Goal: Information Seeking & Learning: Learn about a topic

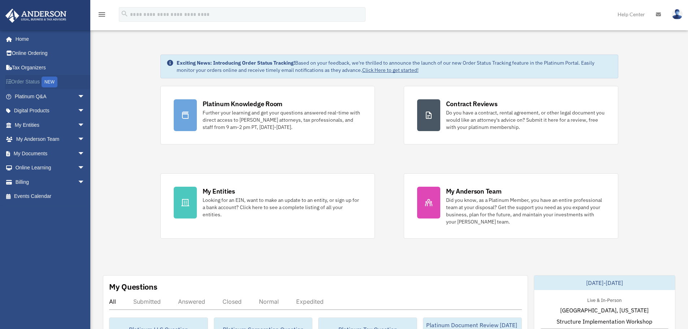
drag, startPoint x: 0, startPoint y: 0, endPoint x: 34, endPoint y: 81, distance: 88.0
click at [34, 81] on link "Order Status NEW" at bounding box center [50, 82] width 91 height 15
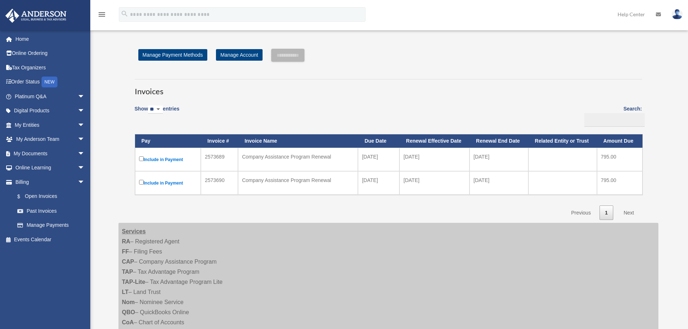
click at [162, 160] on label "Include in Payment" at bounding box center [168, 159] width 58 height 9
click at [167, 162] on label "Include in Payment" at bounding box center [168, 159] width 58 height 9
click at [302, 59] on input "**********" at bounding box center [287, 55] width 33 height 13
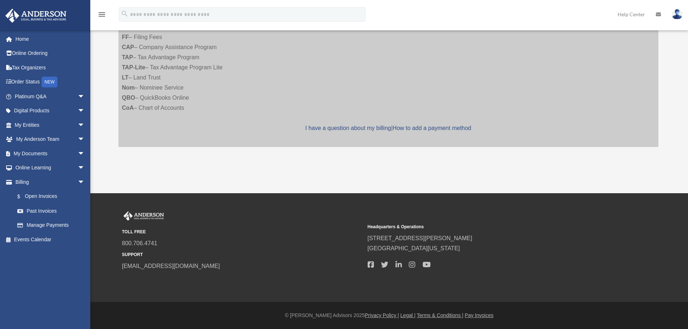
scroll to position [28, 0]
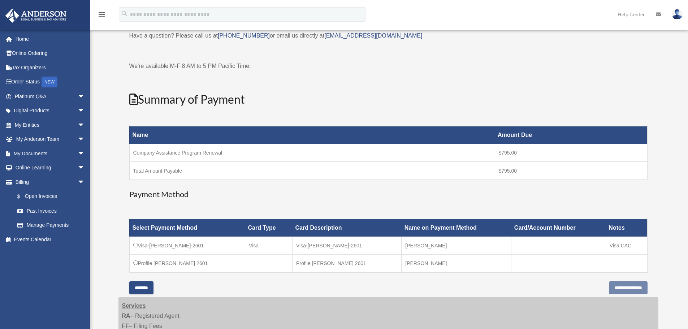
click at [147, 286] on input "*******" at bounding box center [141, 288] width 24 height 13
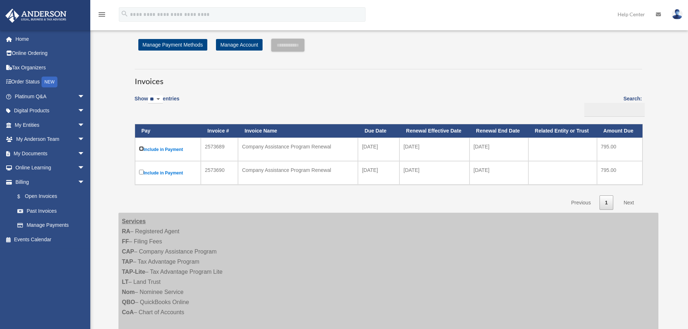
scroll to position [0, 0]
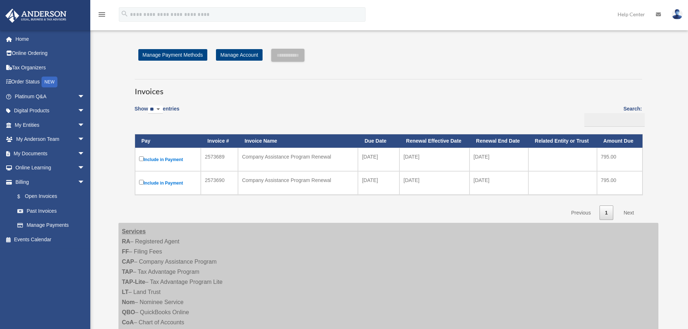
click at [219, 159] on td "2573689" at bounding box center [219, 159] width 37 height 23
copy td "2573689"
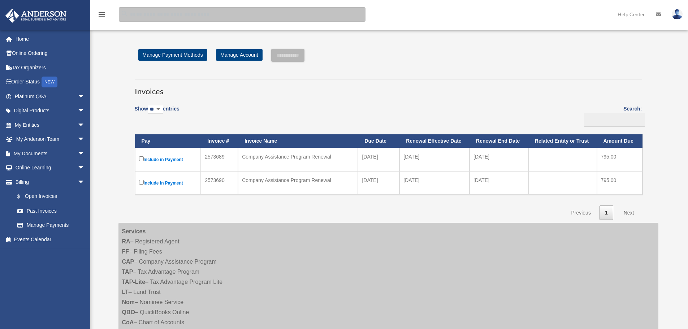
click at [235, 16] on input "search" at bounding box center [242, 14] width 247 height 14
type input "**********"
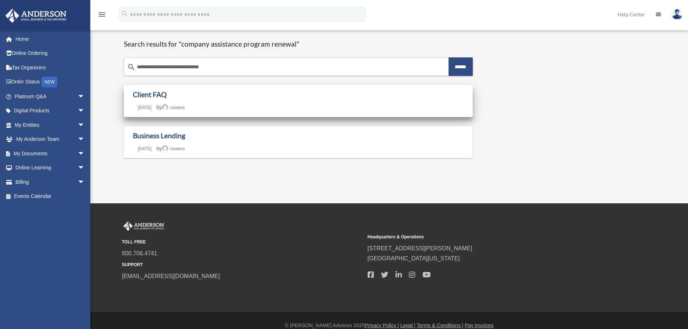
click at [144, 93] on link "Client FAQ" at bounding box center [150, 94] width 34 height 8
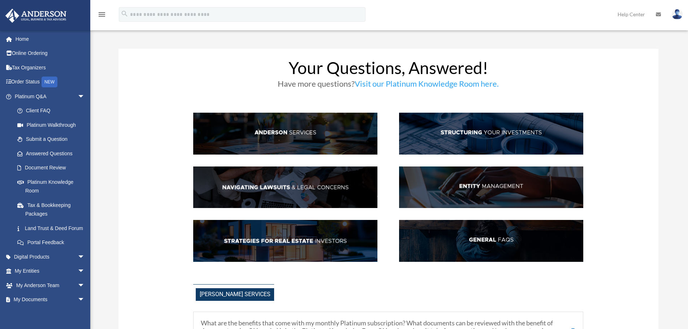
scroll to position [193, 0]
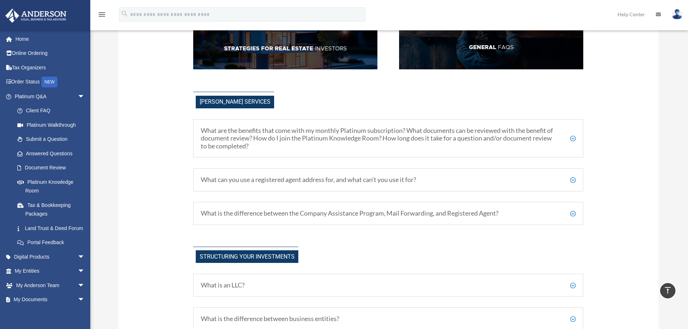
click at [574, 214] on h5 "What is the difference between the Company Assistance Program, Mail Forwarding,…" at bounding box center [388, 214] width 375 height 8
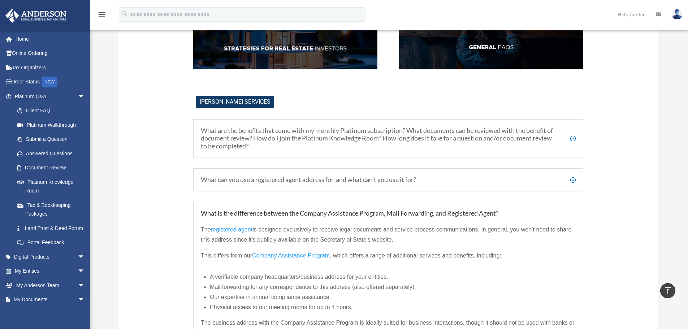
scroll to position [289, 0]
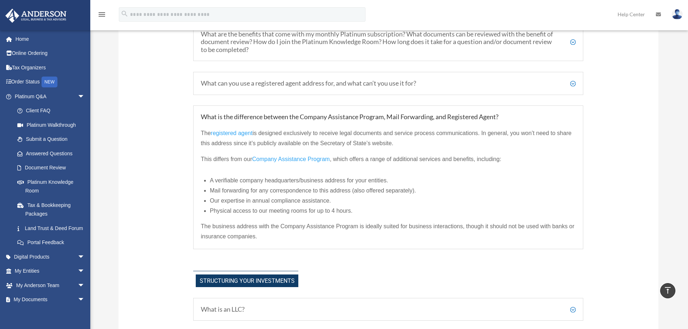
click at [303, 159] on span "Company Assistance Program" at bounding box center [291, 159] width 78 height 6
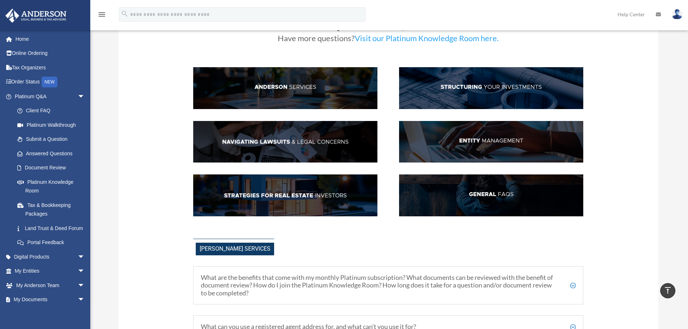
scroll to position [0, 0]
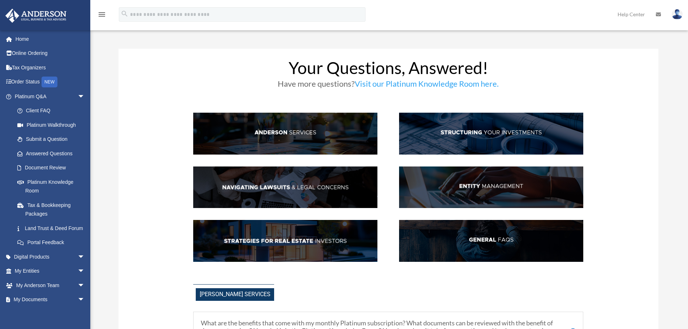
click at [674, 14] on img at bounding box center [677, 14] width 11 height 10
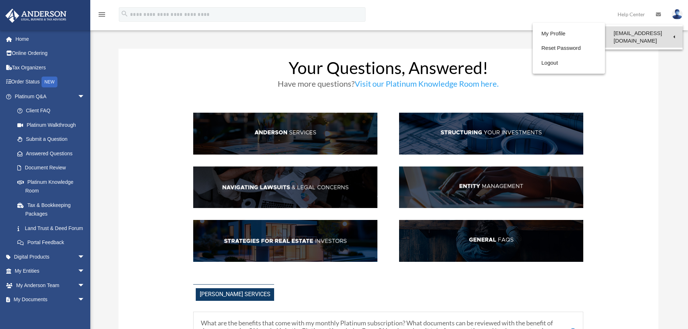
click at [653, 33] on link "[EMAIL_ADDRESS][DOMAIN_NAME]" at bounding box center [644, 36] width 78 height 21
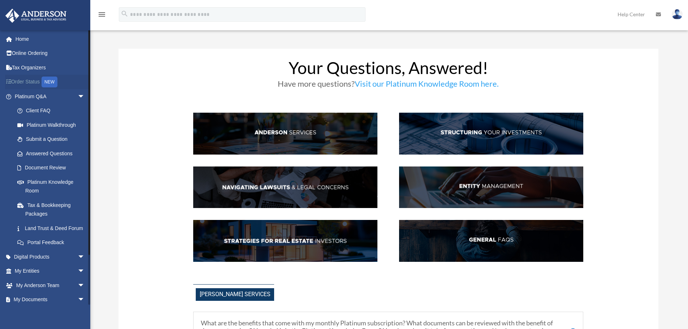
click at [35, 80] on link "Order Status NEW" at bounding box center [50, 82] width 91 height 15
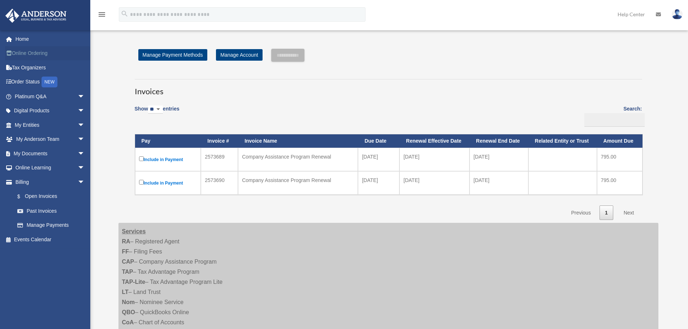
click at [30, 50] on link "Online Ordering" at bounding box center [50, 53] width 91 height 14
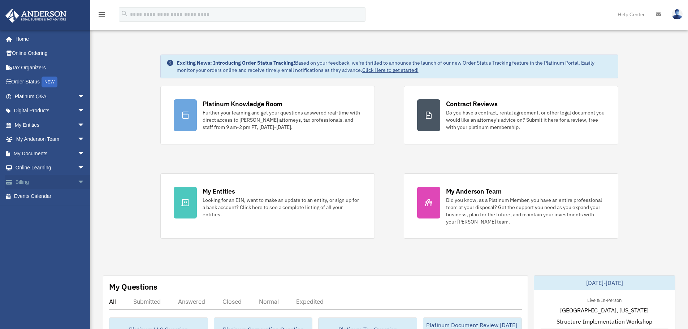
click at [78, 184] on span "arrow_drop_down" at bounding box center [85, 182] width 14 height 15
click at [46, 195] on link "$ Open Invoices" at bounding box center [53, 196] width 86 height 15
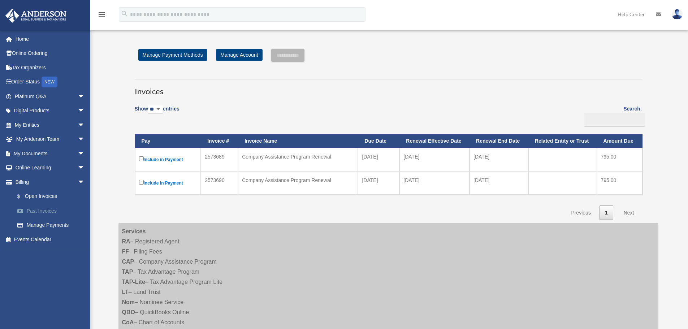
click at [55, 207] on link "Past Invoices" at bounding box center [53, 211] width 86 height 14
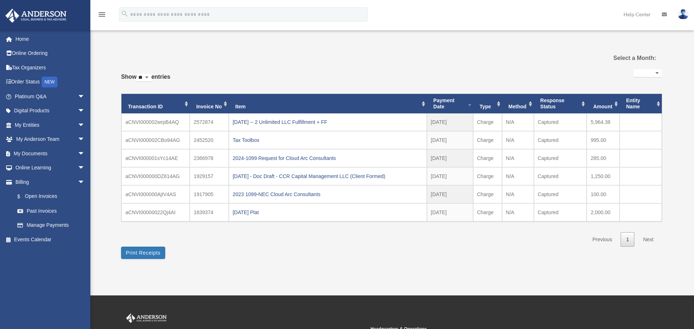
select select
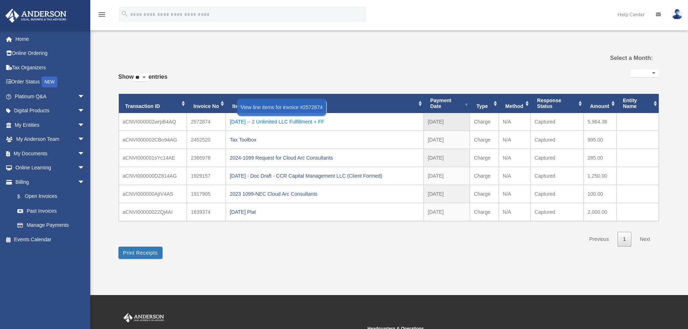
click at [300, 123] on div "2025.8.21 -- 2 Unlimited LLC Fulfillment + FF" at bounding box center [325, 122] width 190 height 10
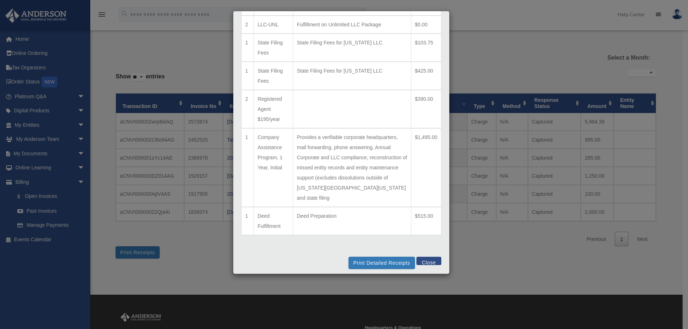
scroll to position [99, 0]
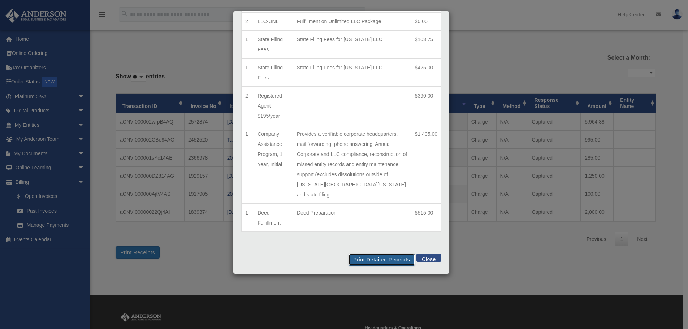
click at [383, 260] on button "Print Detailed Receipts" at bounding box center [382, 260] width 66 height 12
click at [432, 257] on button "Close" at bounding box center [429, 258] width 25 height 8
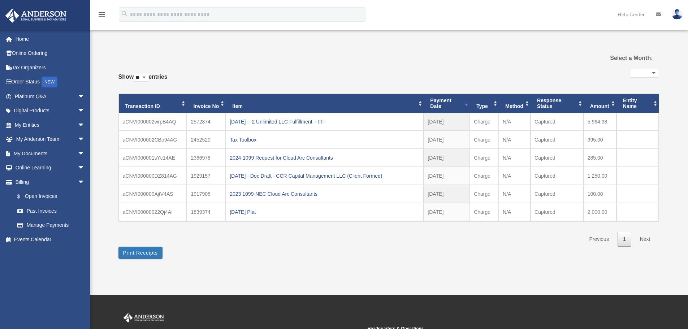
click at [678, 12] on img at bounding box center [677, 14] width 11 height 10
click at [80, 111] on span "arrow_drop_down" at bounding box center [85, 111] width 14 height 15
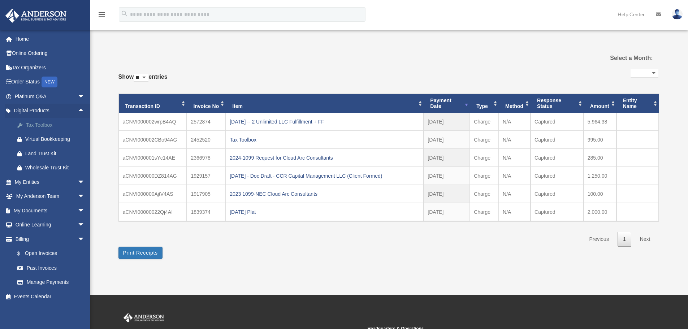
click at [51, 126] on div "Tax Toolbox" at bounding box center [55, 125] width 61 height 9
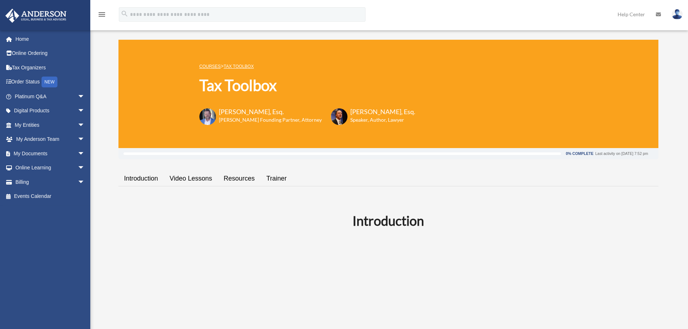
click at [203, 179] on link "Video Lessons" at bounding box center [191, 178] width 54 height 21
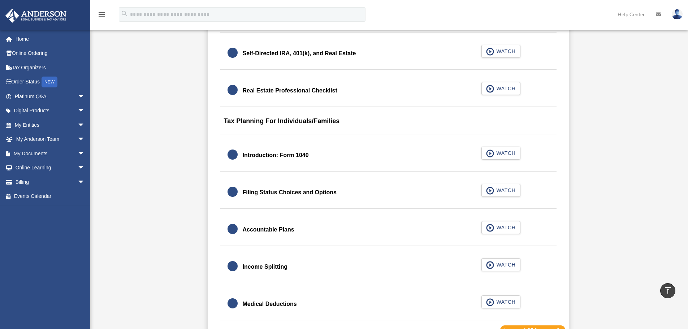
scroll to position [1068, 0]
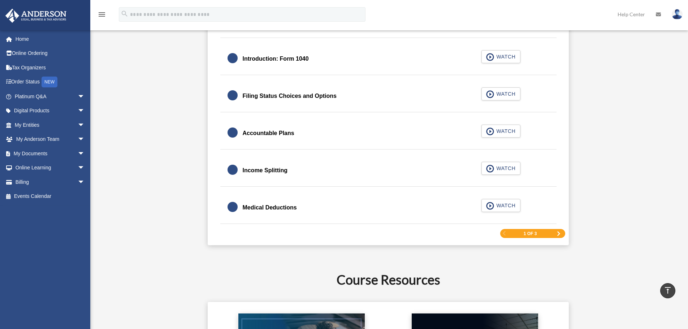
click at [558, 232] on span "Next Page" at bounding box center [559, 234] width 4 height 4
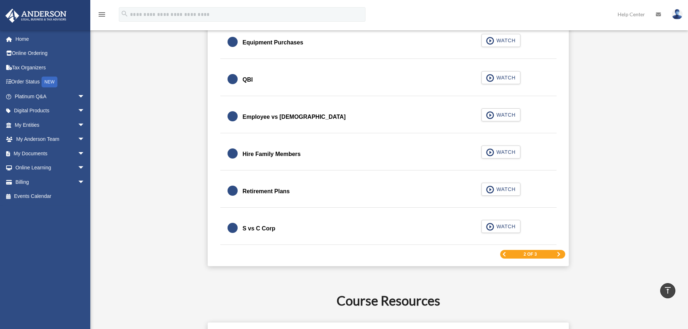
scroll to position [1033, 0]
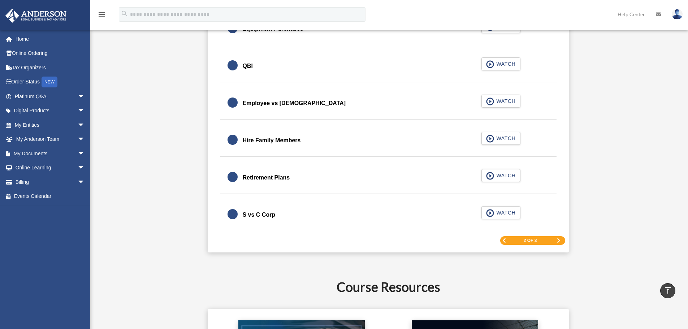
click at [557, 241] on span "Next Page" at bounding box center [559, 241] width 4 height 4
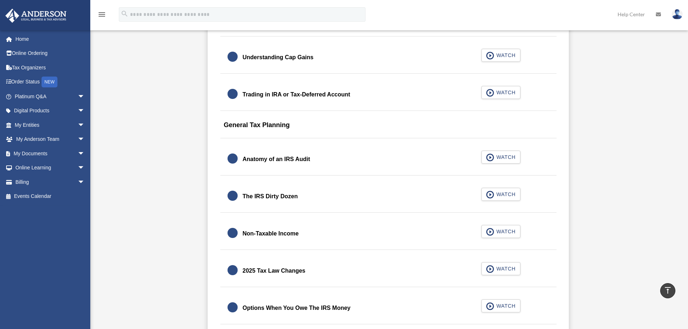
scroll to position [841, 0]
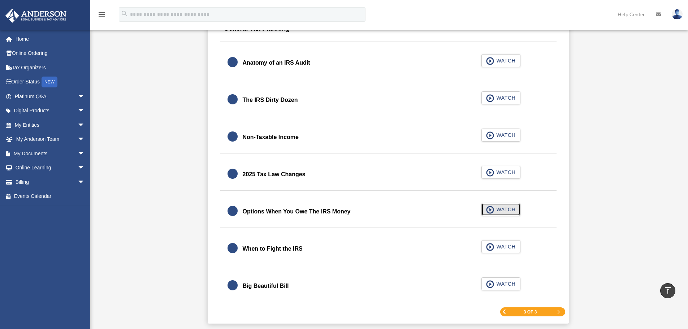
click at [504, 211] on span "WATCH" at bounding box center [504, 209] width 21 height 7
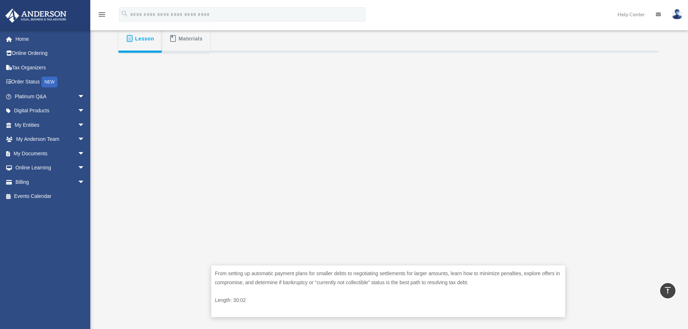
scroll to position [43, 0]
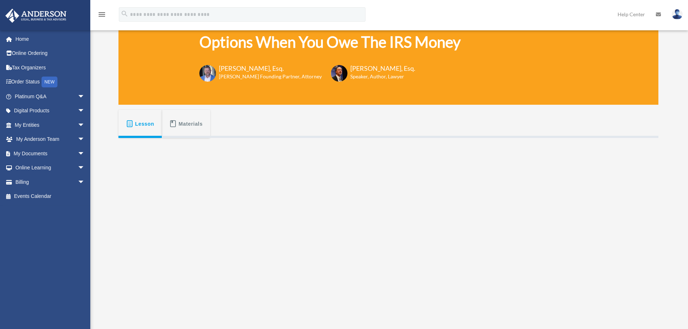
click at [189, 128] on span "Materials" at bounding box center [191, 123] width 24 height 13
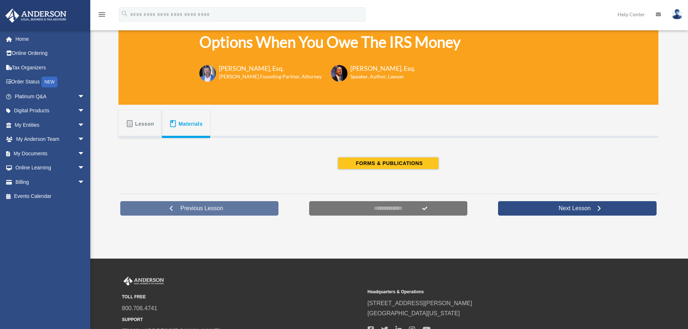
click at [253, 213] on link "Previous Lesson" at bounding box center [199, 208] width 159 height 14
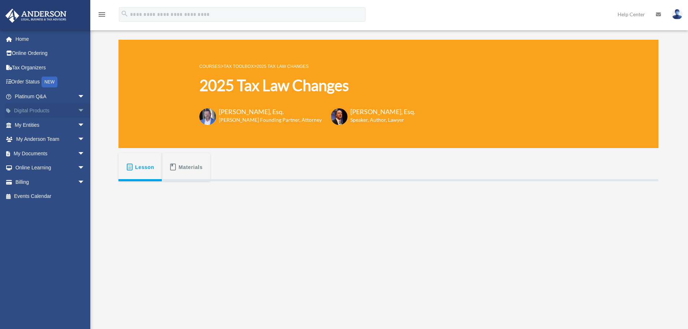
click at [78, 113] on span "arrow_drop_down" at bounding box center [85, 111] width 14 height 15
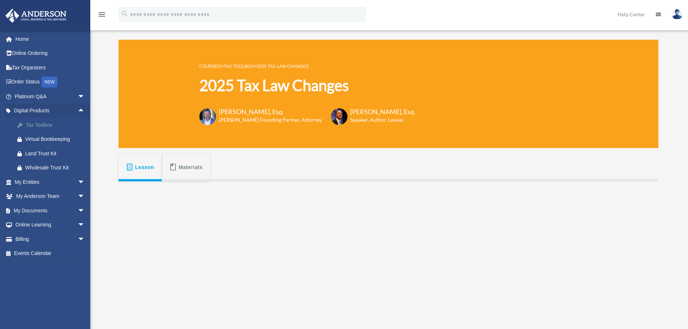
click at [55, 126] on div "Tax Toolbox" at bounding box center [55, 125] width 61 height 9
